Goal: Book appointment/travel/reservation

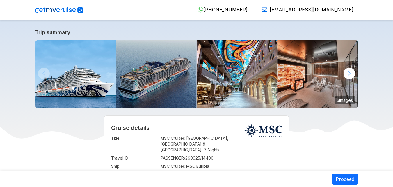
select select "**"
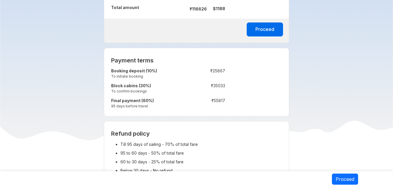
scroll to position [495, 0]
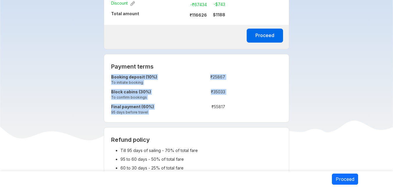
drag, startPoint x: 213, startPoint y: 100, endPoint x: 234, endPoint y: 104, distance: 22.1
click at [234, 104] on div "Payment terms Booking deposit (10%) To initiate booking : ₹ 25867 Block cabins …" at bounding box center [197, 88] width 186 height 68
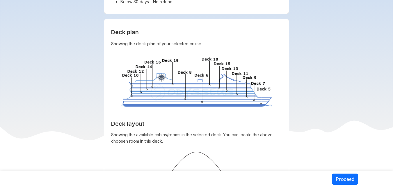
scroll to position [815, 0]
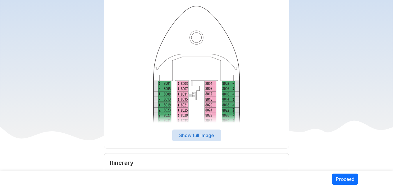
click at [202, 132] on button "Show full image" at bounding box center [196, 135] width 49 height 12
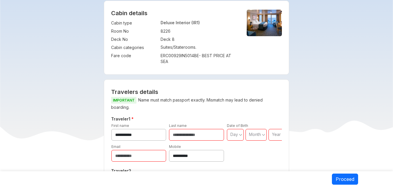
scroll to position [0, 0]
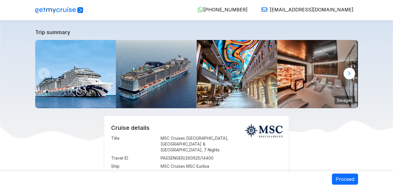
click at [353, 76] on div at bounding box center [350, 74] width 12 height 12
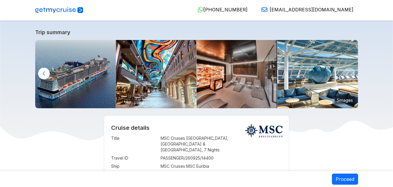
click at [353, 76] on img at bounding box center [317, 74] width 81 height 68
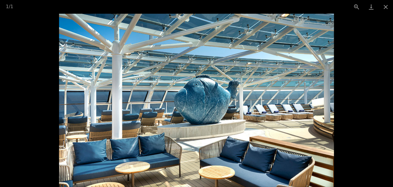
scroll to position [116, 0]
click at [385, 5] on button "Close gallery" at bounding box center [386, 7] width 15 height 14
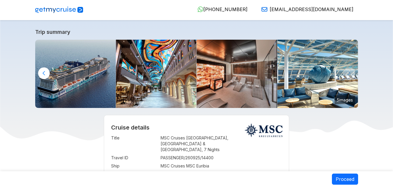
scroll to position [0, 0]
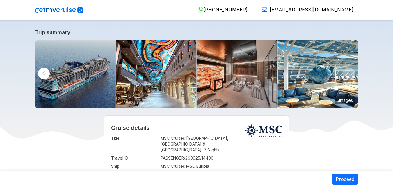
click at [45, 72] on div at bounding box center [44, 74] width 12 height 12
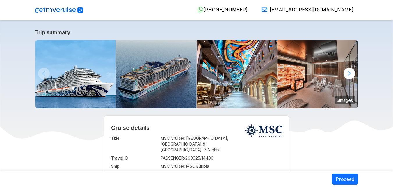
click at [45, 72] on img at bounding box center [75, 74] width 81 height 68
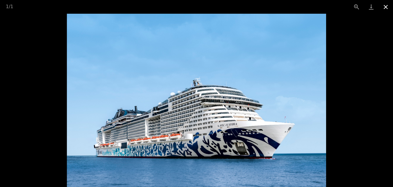
click at [386, 9] on button "Close gallery" at bounding box center [386, 7] width 15 height 14
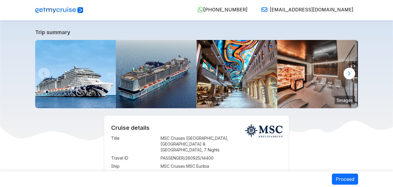
click at [349, 77] on div at bounding box center [350, 74] width 12 height 12
